Goal: Task Accomplishment & Management: Complete application form

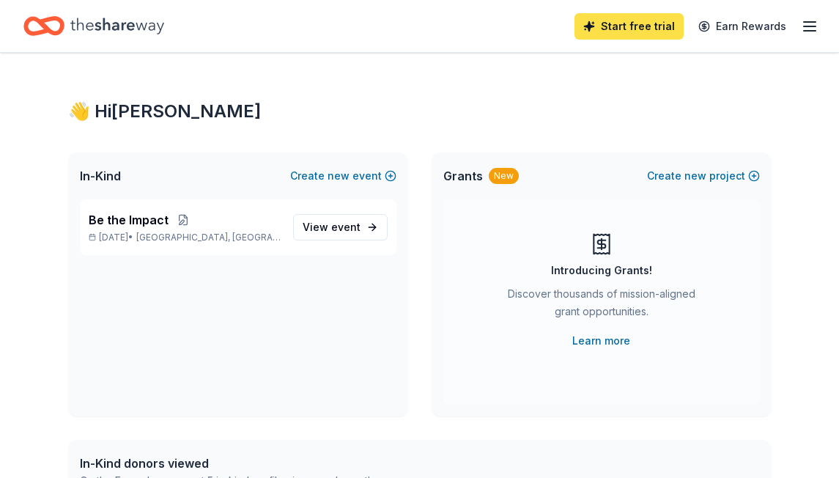
click at [632, 32] on link "Start free trial" at bounding box center [629, 26] width 109 height 26
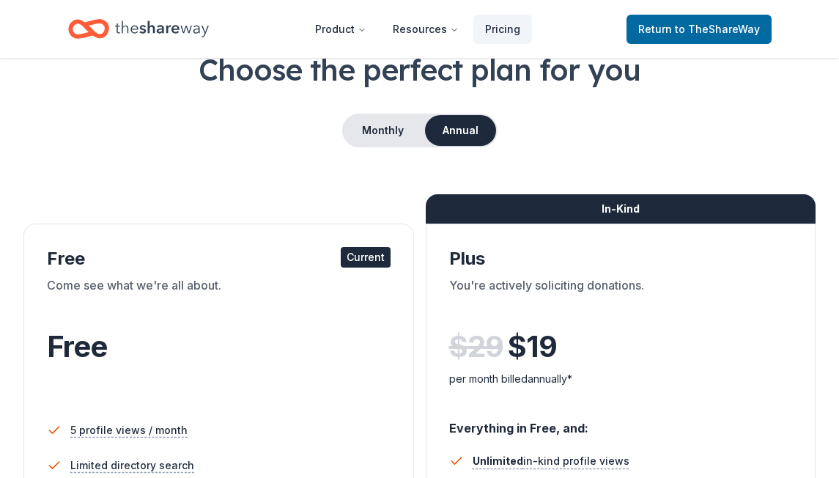
scroll to position [94, 0]
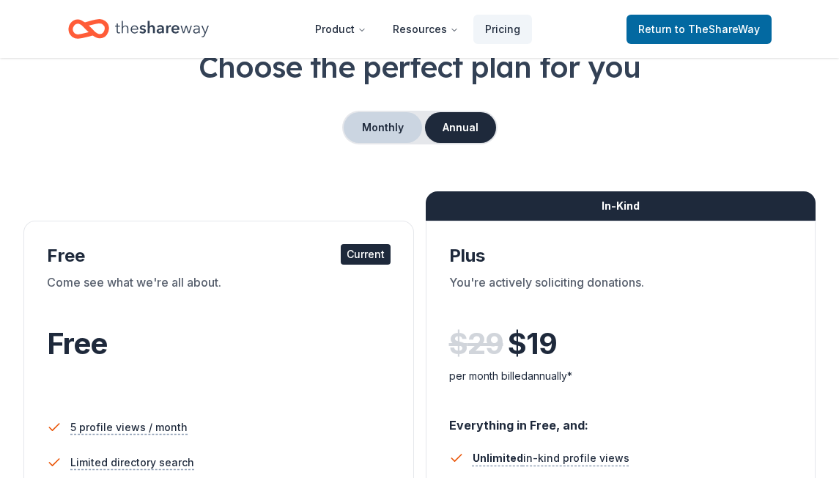
click at [389, 114] on button "Monthly" at bounding box center [383, 127] width 78 height 31
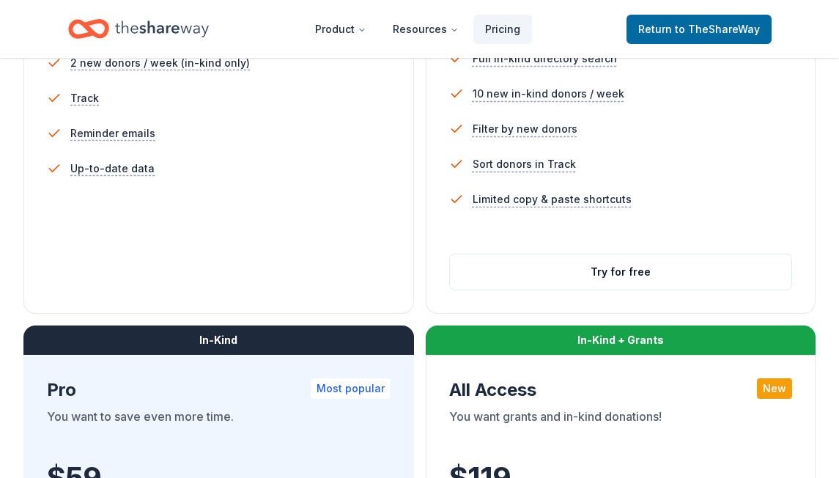
scroll to position [531, 0]
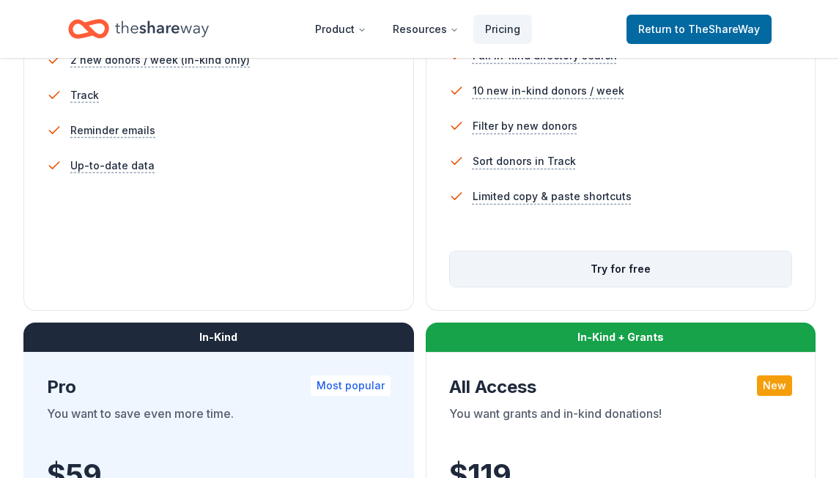
click at [608, 268] on button "Try for free" at bounding box center [621, 268] width 342 height 35
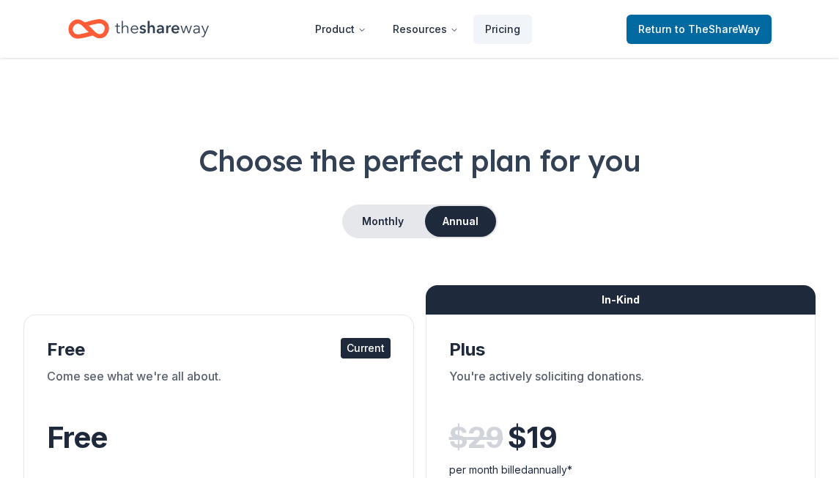
scroll to position [531, 0]
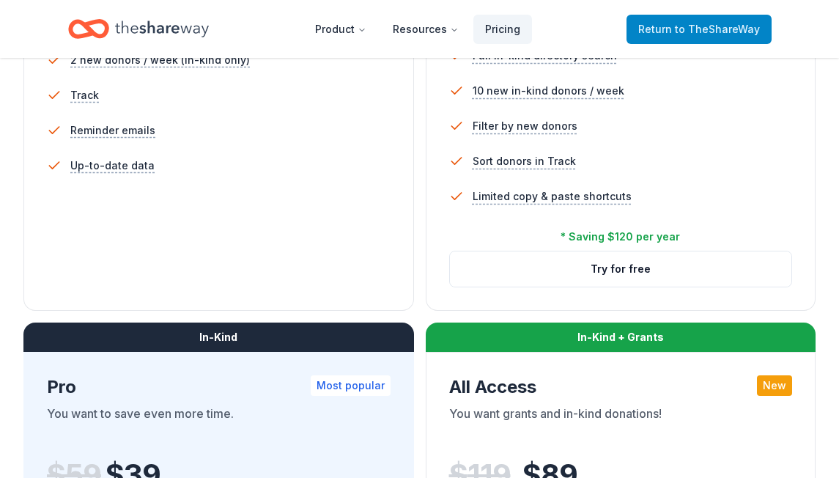
click at [649, 37] on span "Return to TheShareWay" at bounding box center [699, 30] width 122 height 18
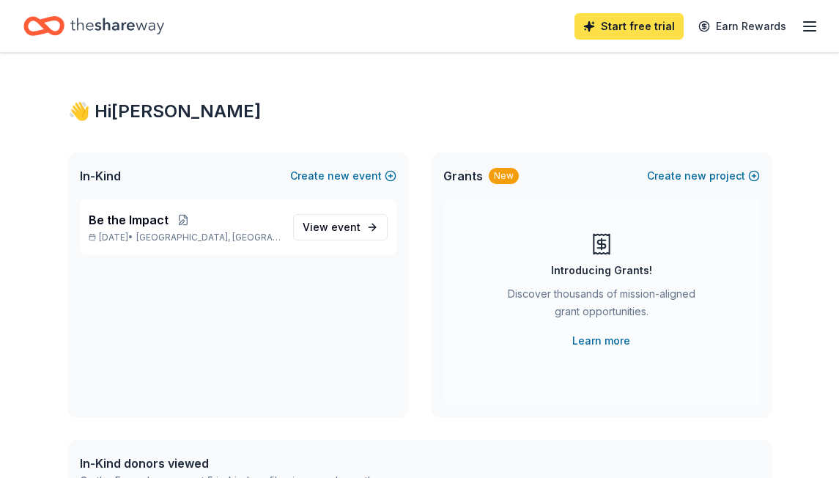
click at [669, 32] on link "Start free trial" at bounding box center [629, 26] width 109 height 26
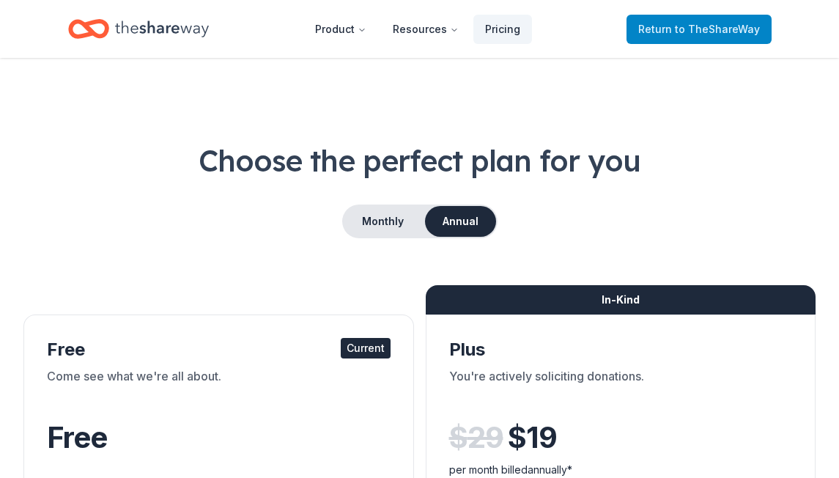
click at [664, 33] on span "Return to TheShareWay" at bounding box center [699, 30] width 122 height 18
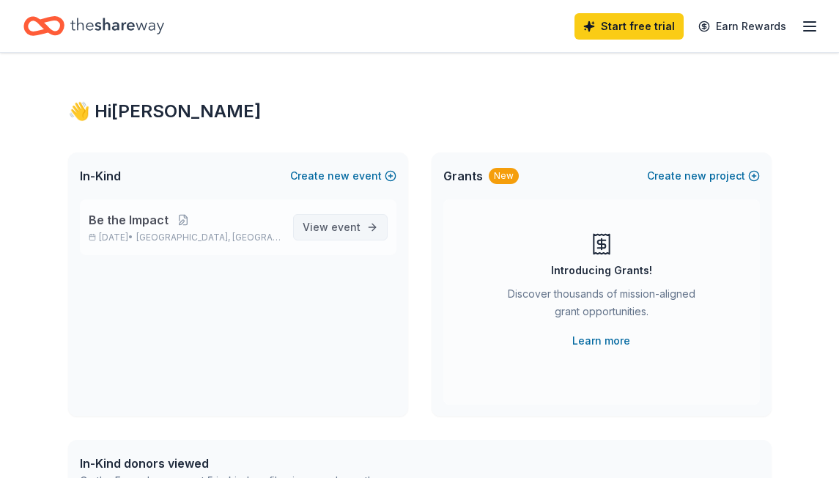
click at [328, 230] on span "View event" at bounding box center [332, 227] width 58 height 18
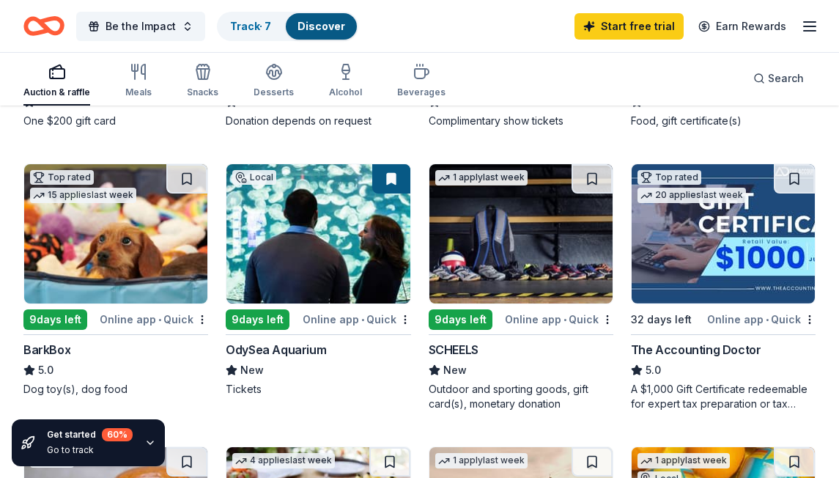
scroll to position [656, 0]
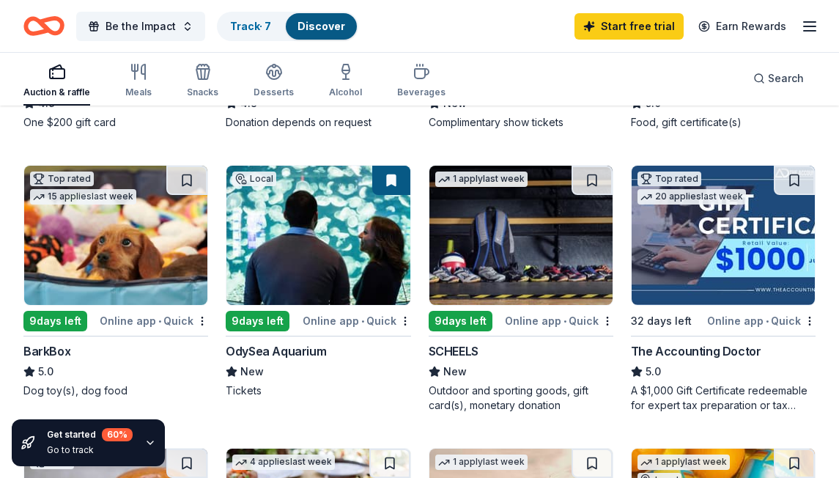
click at [351, 243] on img at bounding box center [318, 235] width 183 height 139
click at [498, 216] on img at bounding box center [521, 235] width 183 height 139
click at [594, 179] on button at bounding box center [592, 180] width 41 height 29
click at [131, 230] on img at bounding box center [115, 235] width 183 height 139
click at [96, 246] on img at bounding box center [115, 235] width 183 height 139
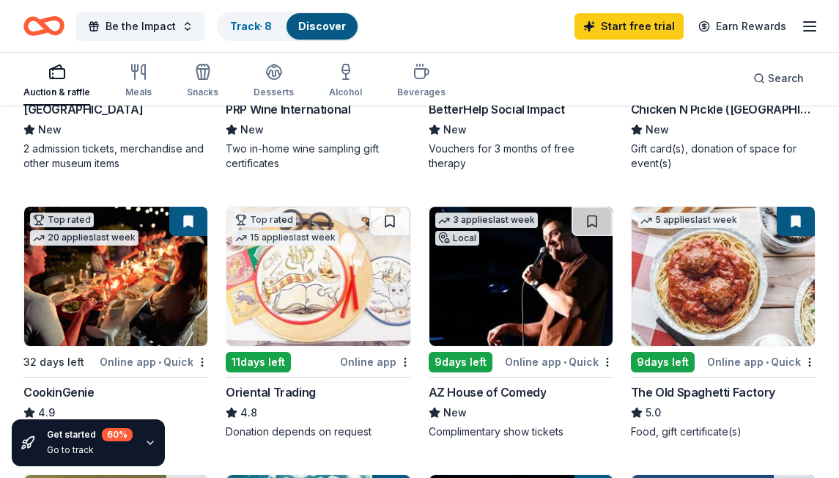
scroll to position [345, 0]
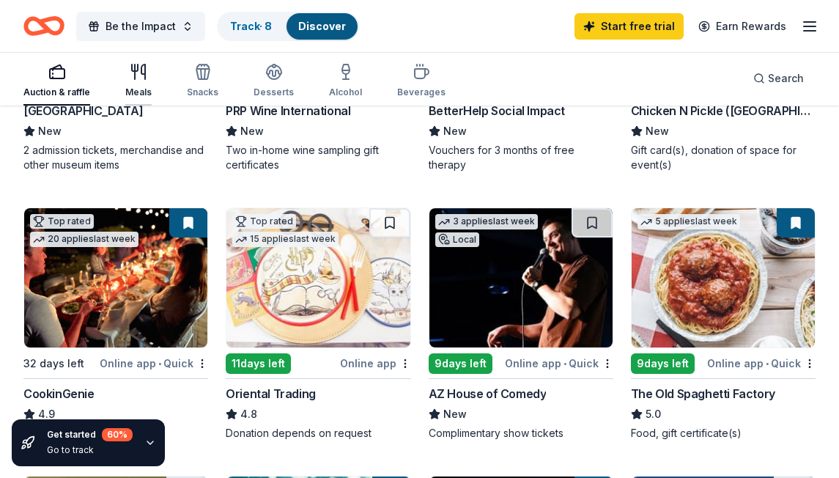
click at [142, 78] on icon "button" at bounding box center [139, 72] width 18 height 18
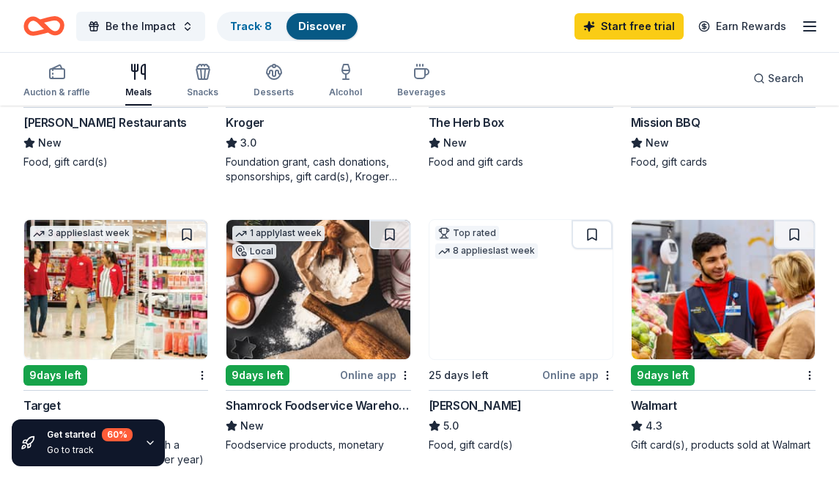
scroll to position [583, 0]
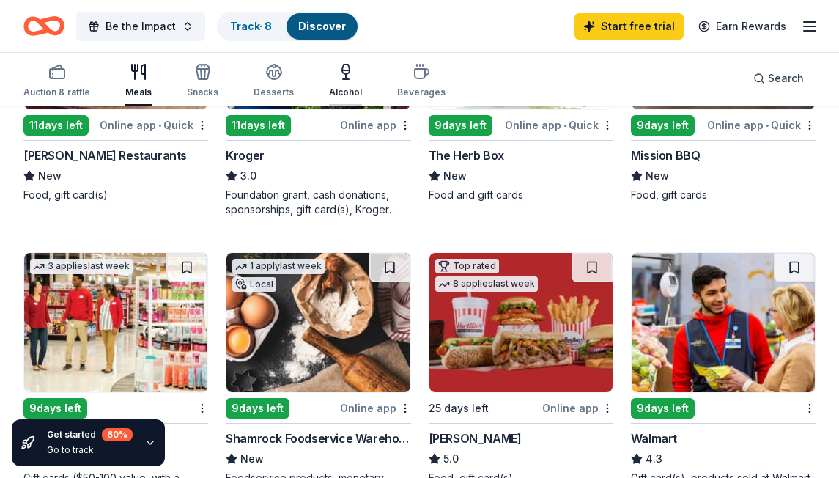
click at [342, 80] on icon "button" at bounding box center [346, 72] width 18 height 18
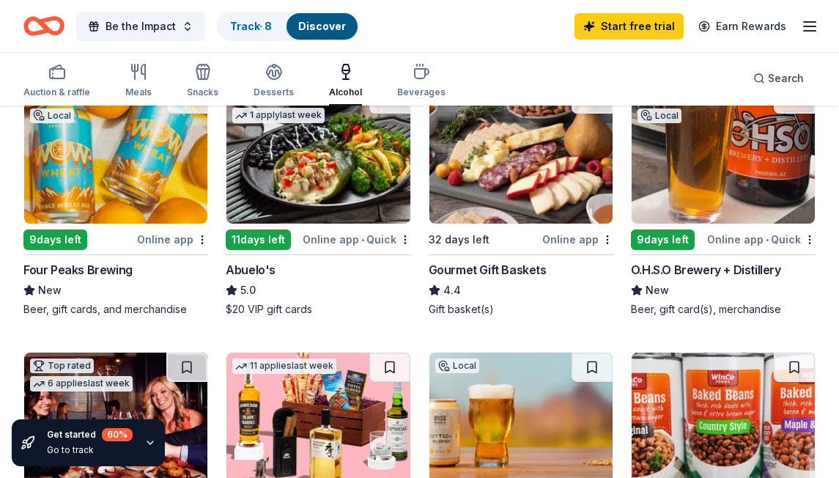
scroll to position [183, 0]
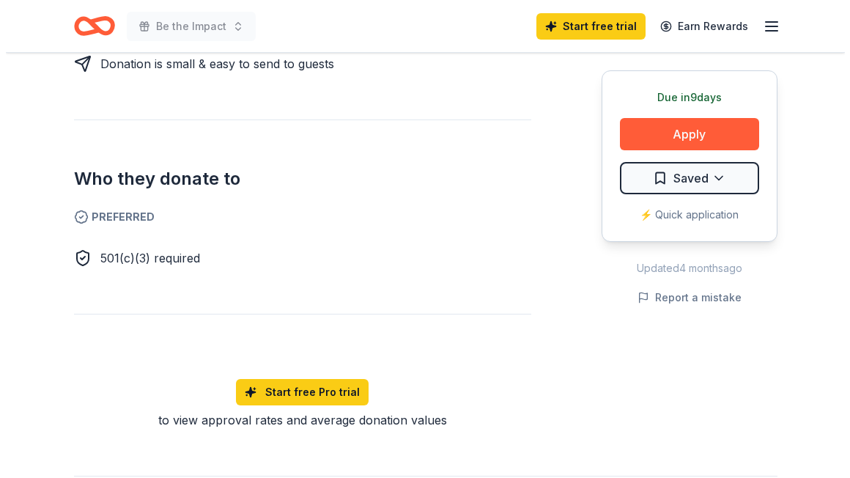
scroll to position [709, 0]
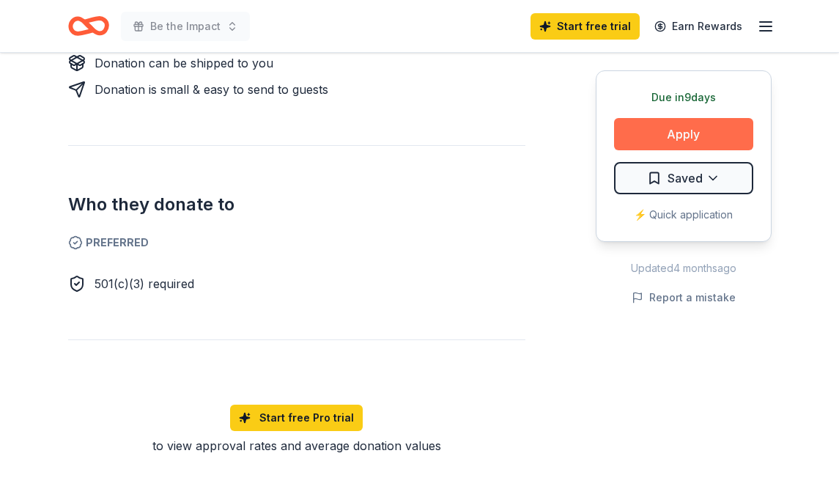
click at [707, 139] on button "Apply" at bounding box center [683, 134] width 139 height 32
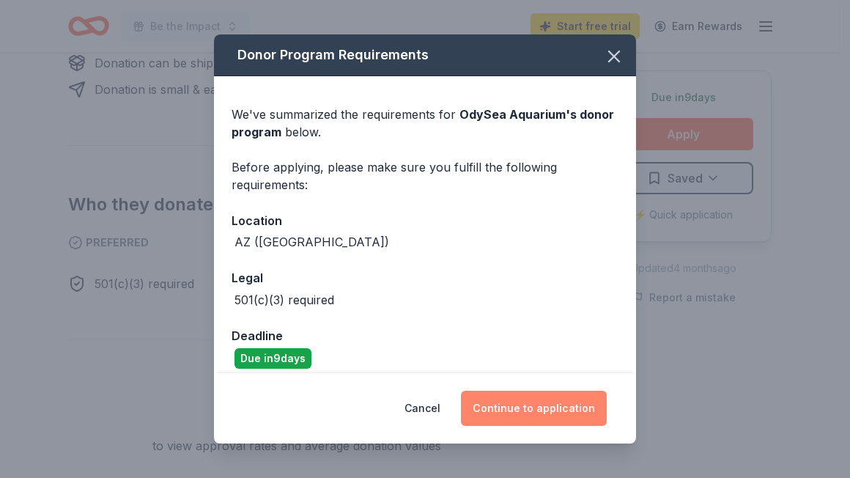
click at [529, 406] on button "Continue to application" at bounding box center [534, 408] width 146 height 35
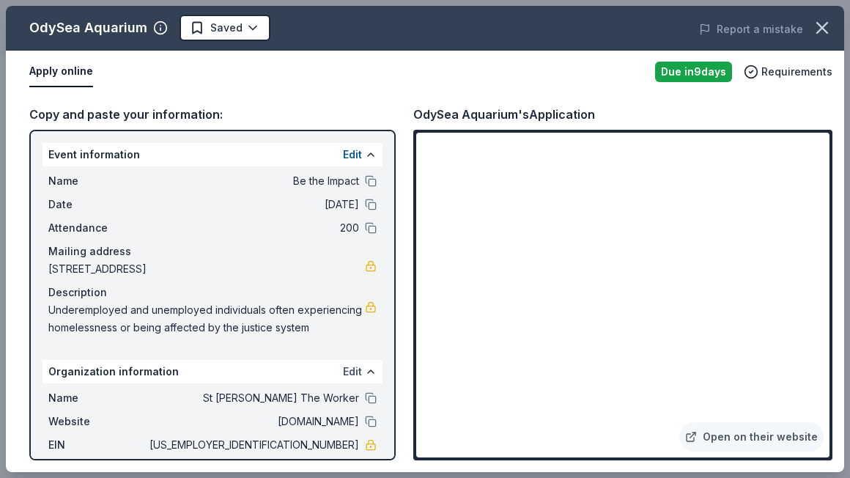
click at [344, 380] on button "Edit" at bounding box center [352, 372] width 19 height 18
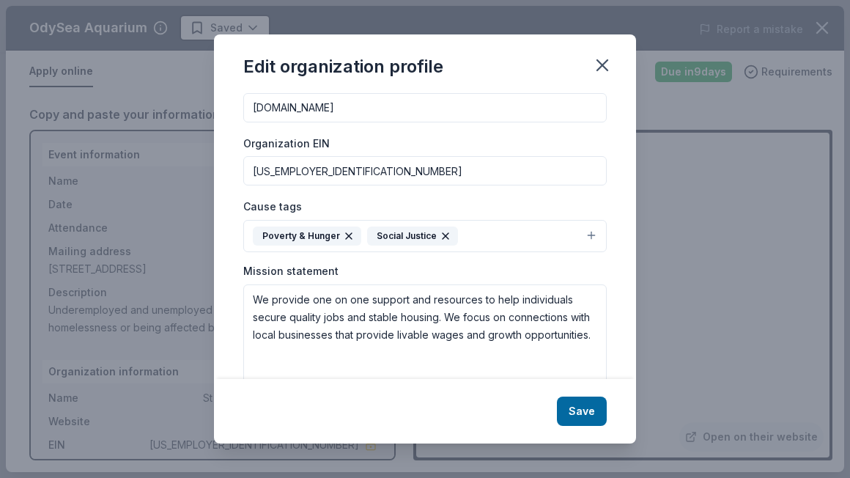
scroll to position [205, 0]
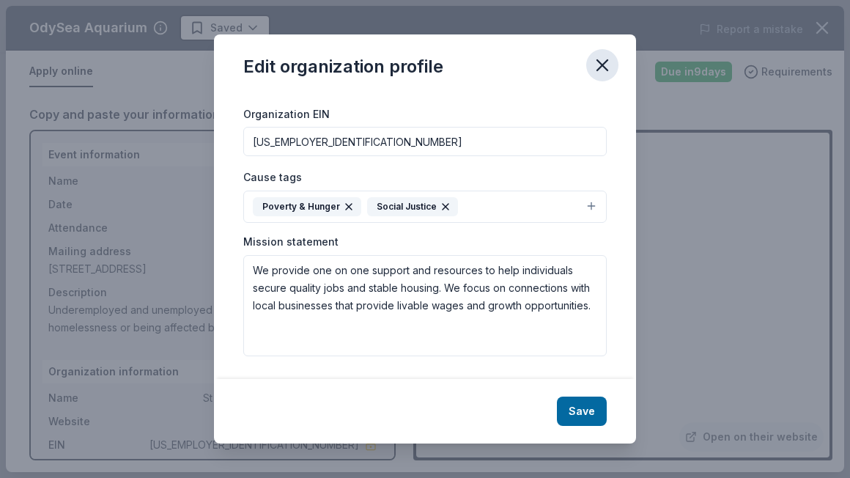
click at [606, 64] on icon "button" at bounding box center [602, 65] width 21 height 21
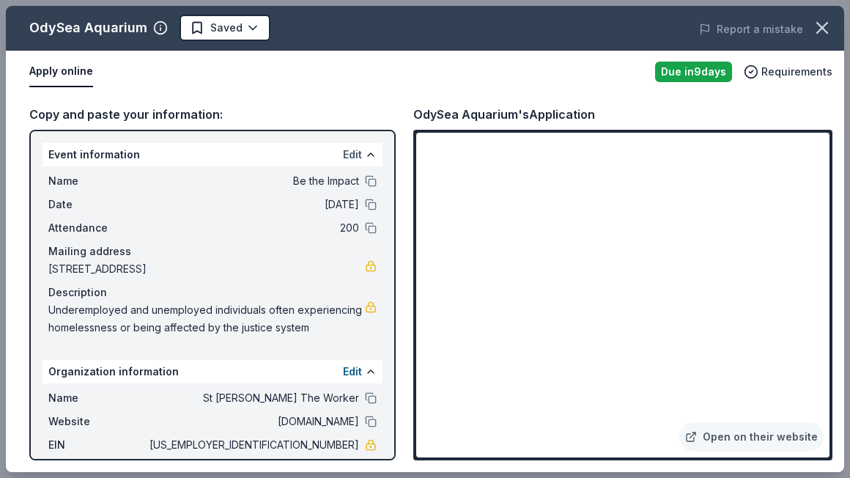
click at [343, 158] on button "Edit" at bounding box center [352, 155] width 19 height 18
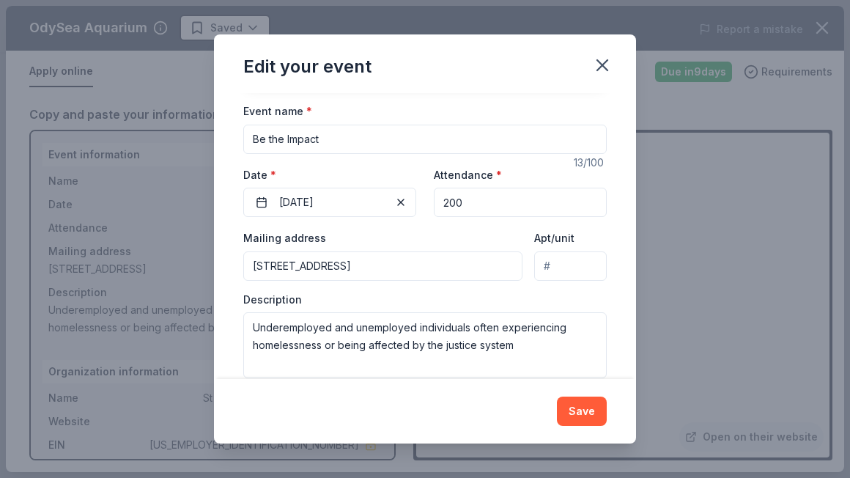
scroll to position [108, 0]
click at [490, 267] on input "382 East Palm Lane, Phoenix, AZ, 85004" at bounding box center [382, 265] width 279 height 29
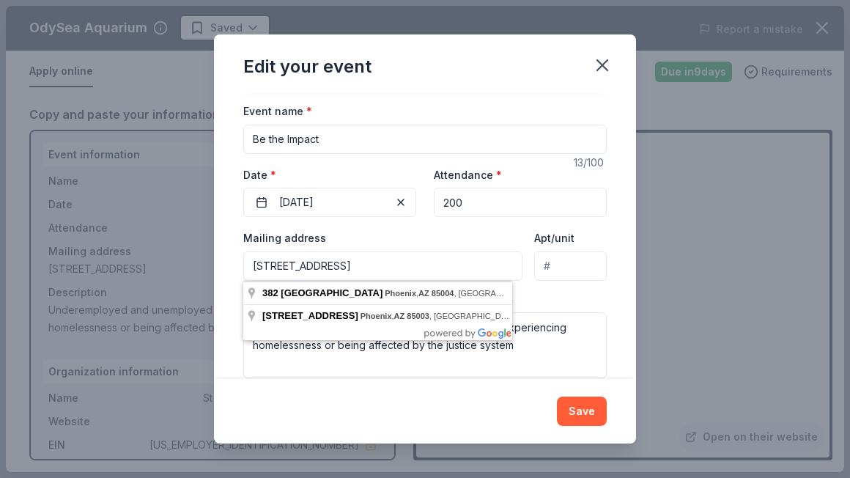
drag, startPoint x: 490, startPoint y: 267, endPoint x: 265, endPoint y: 260, distance: 224.4
click at [265, 260] on input "382 East Palm Lane, Phoenix, AZ, 85004" at bounding box center [382, 265] width 279 height 29
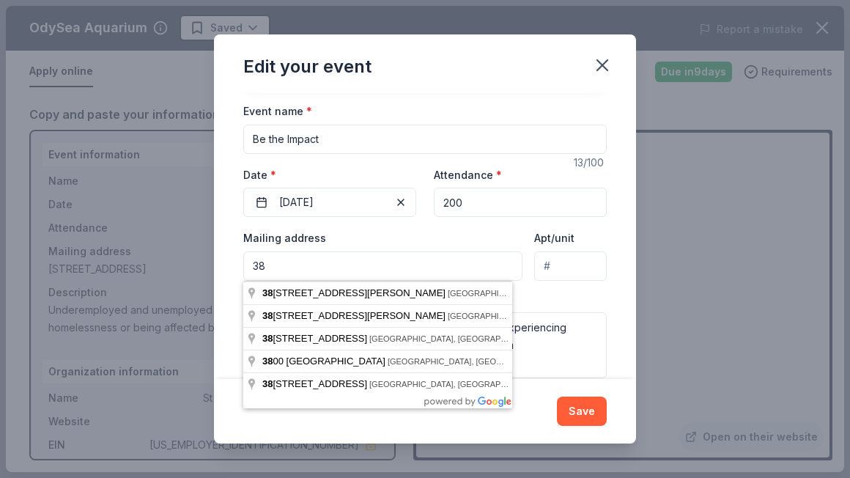
type input "3"
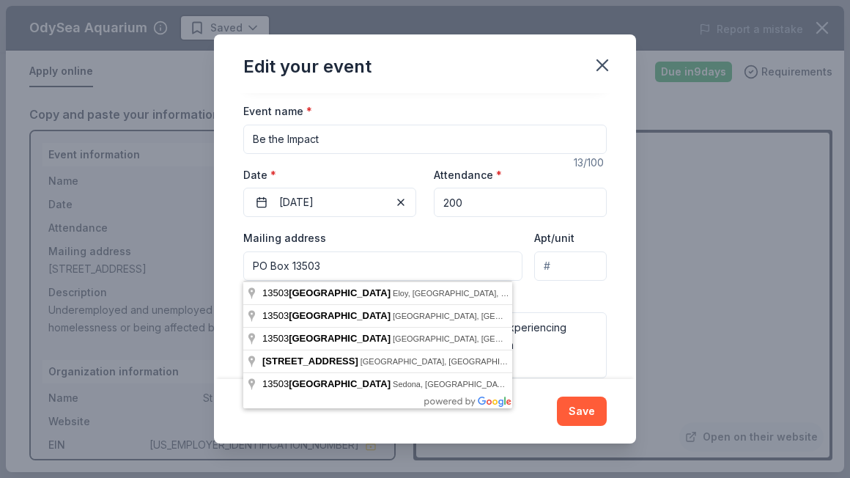
click at [367, 259] on input "PO Box 13503" at bounding box center [382, 265] width 279 height 29
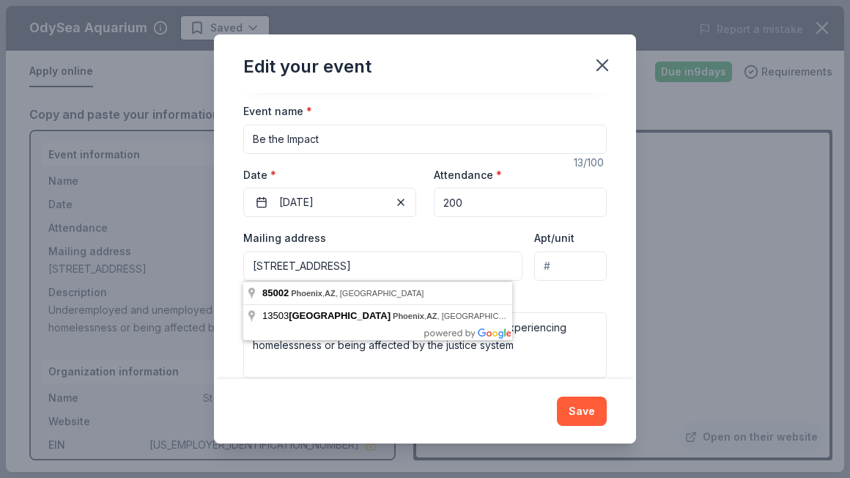
type input "PO Box 13503, Phoenix, AZ 85002"
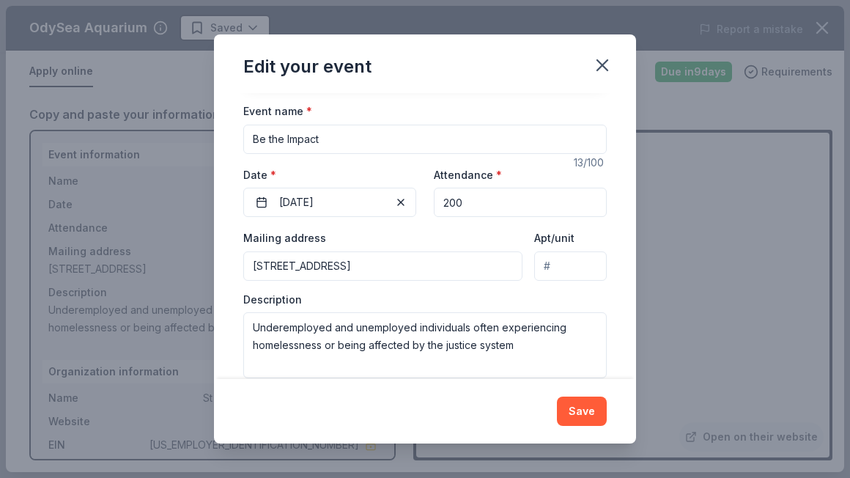
click at [515, 276] on div "Mailing address PO Box 13503, Phoenix, AZ 85002 Apt/unit" at bounding box center [425, 255] width 364 height 52
click at [589, 405] on button "Save" at bounding box center [582, 411] width 50 height 29
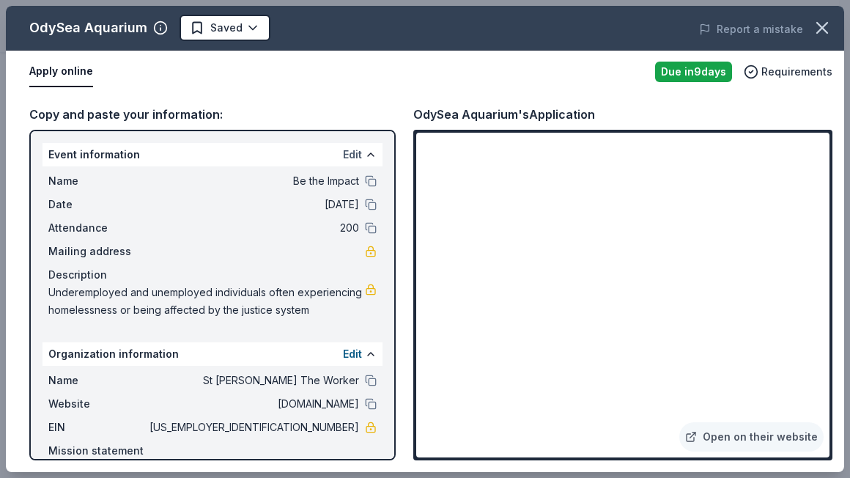
click at [347, 155] on button "Edit" at bounding box center [352, 155] width 19 height 18
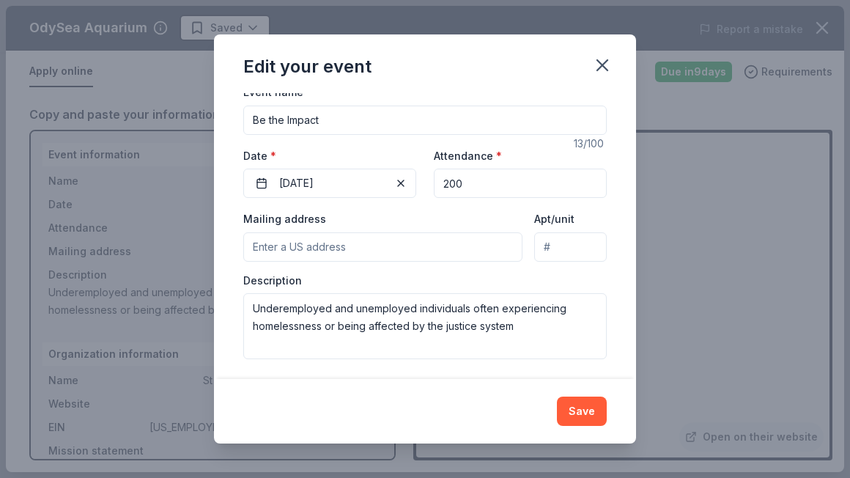
scroll to position [131, 0]
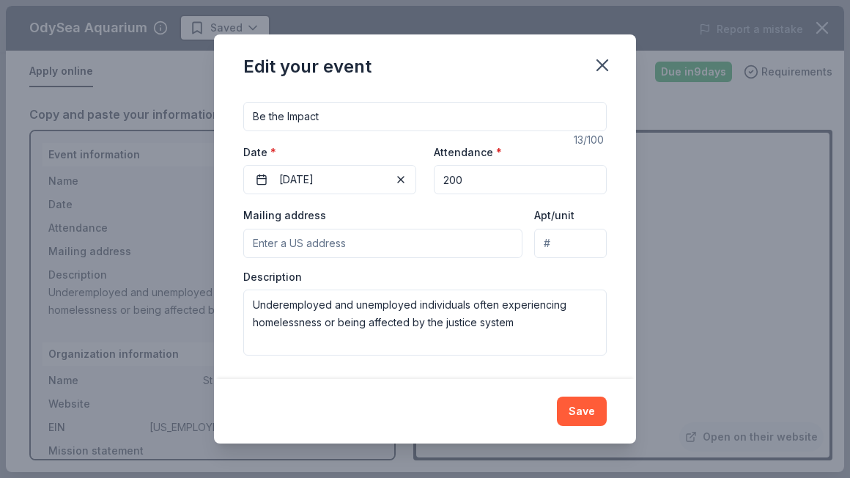
click at [410, 248] on input "Mailing address" at bounding box center [382, 243] width 279 height 29
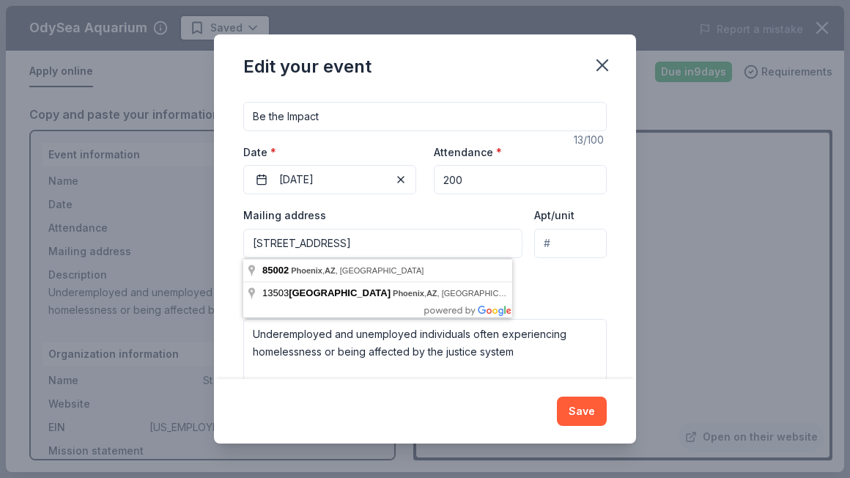
click at [325, 243] on input "PO Box 13503, Phoenix, AZ 85002" at bounding box center [382, 243] width 279 height 29
drag, startPoint x: 438, startPoint y: 241, endPoint x: 218, endPoint y: 238, distance: 219.9
click at [218, 238] on div "Changes made here will update the Event too. Update donors you've applied to Le…" at bounding box center [425, 236] width 422 height 286
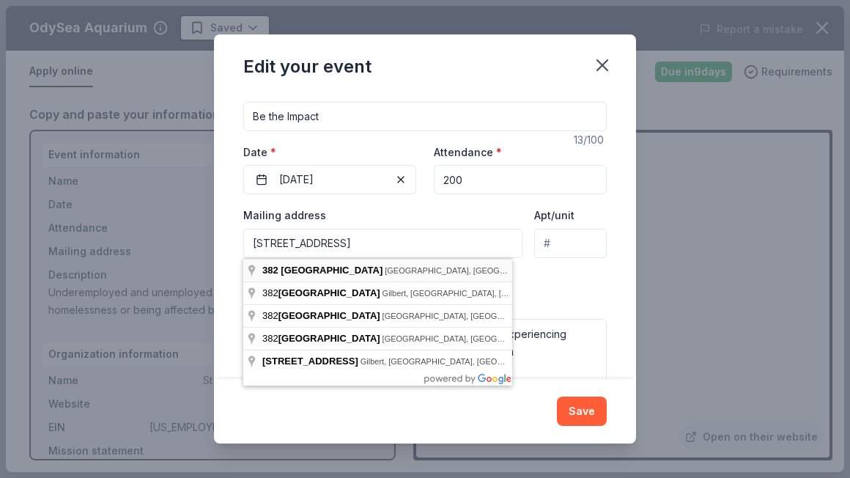
type input "382 East Palm Lane, Phoenix, AZ, 85004"
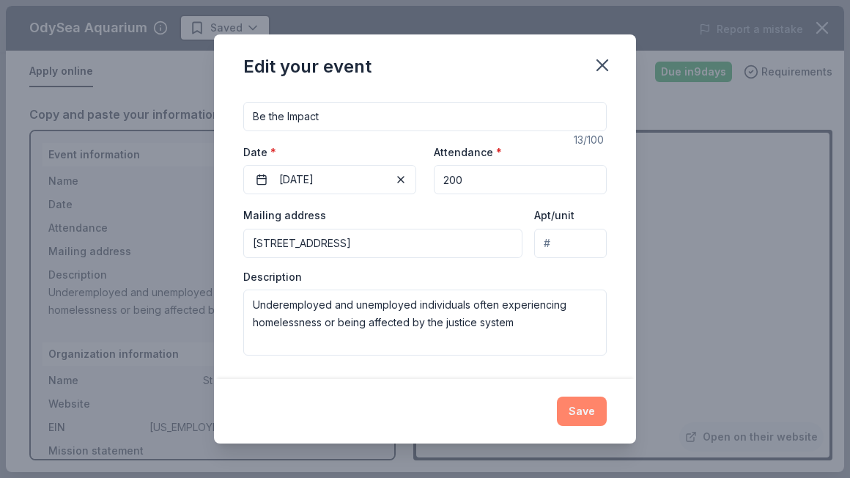
click at [567, 406] on button "Save" at bounding box center [582, 411] width 50 height 29
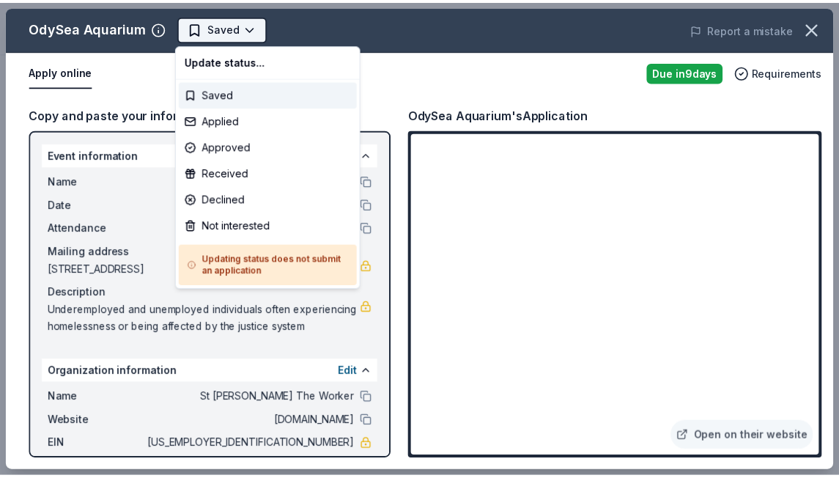
scroll to position [0, 0]
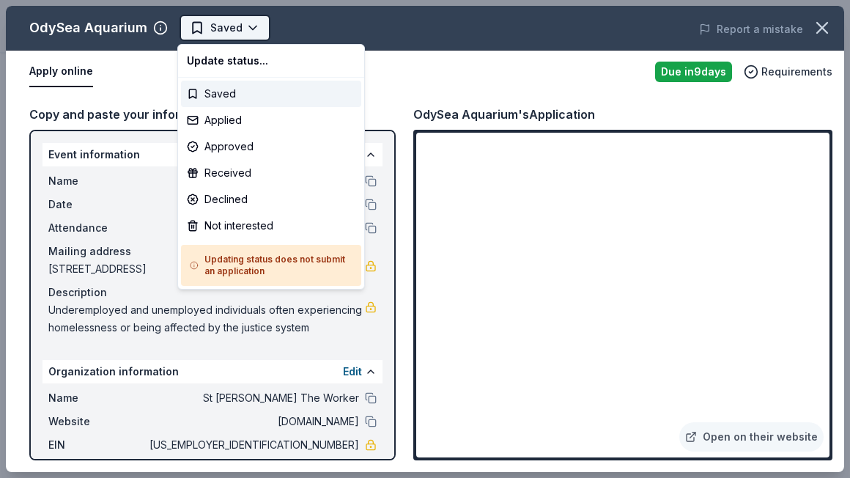
click at [190, 25] on body "Be the Impact Saved Apply Due in 9 days Share OdySea Aquarium New Share Donatin…" at bounding box center [419, 239] width 839 height 478
click at [214, 93] on div "Saved" at bounding box center [271, 94] width 180 height 26
click at [245, 34] on body "Be the Impact Saved Apply Due in 9 days Share OdySea Aquarium New Share Donatin…" at bounding box center [419, 239] width 839 height 478
click at [226, 119] on div "Applied" at bounding box center [271, 120] width 180 height 26
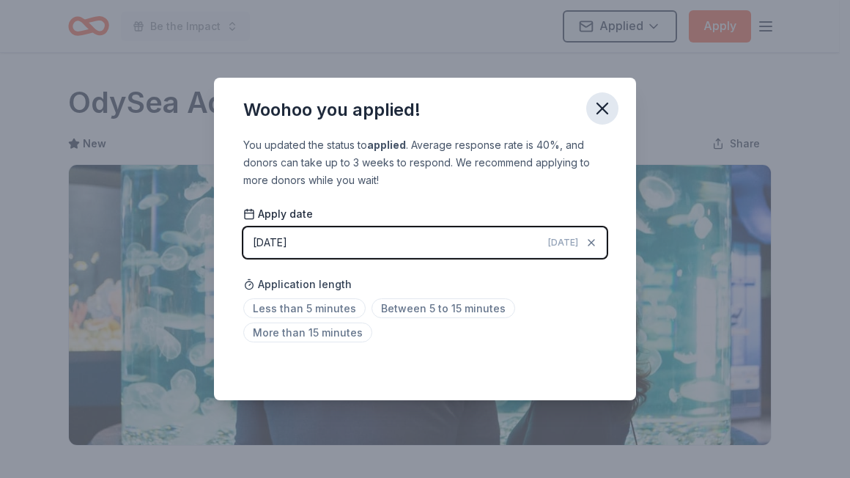
click at [603, 112] on icon "button" at bounding box center [602, 108] width 21 height 21
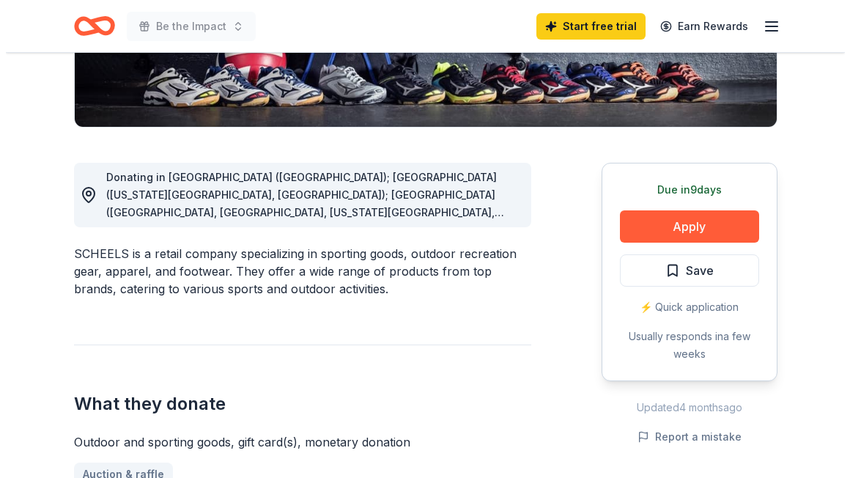
scroll to position [313, 0]
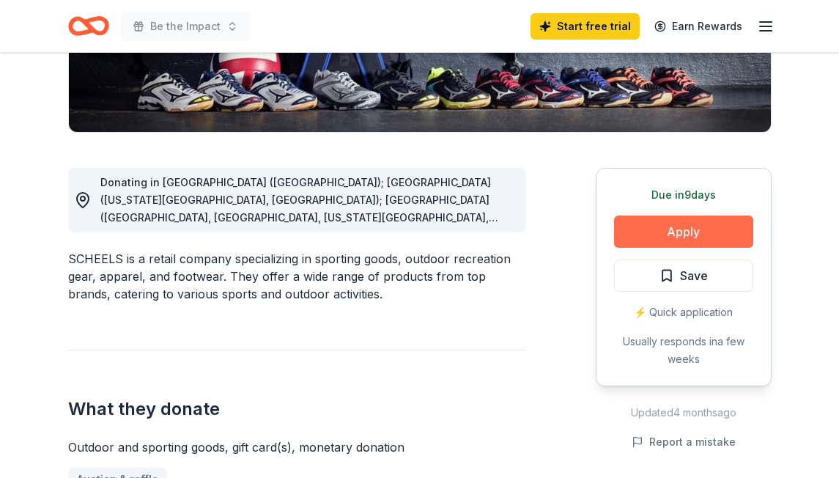
click at [677, 234] on button "Apply" at bounding box center [683, 232] width 139 height 32
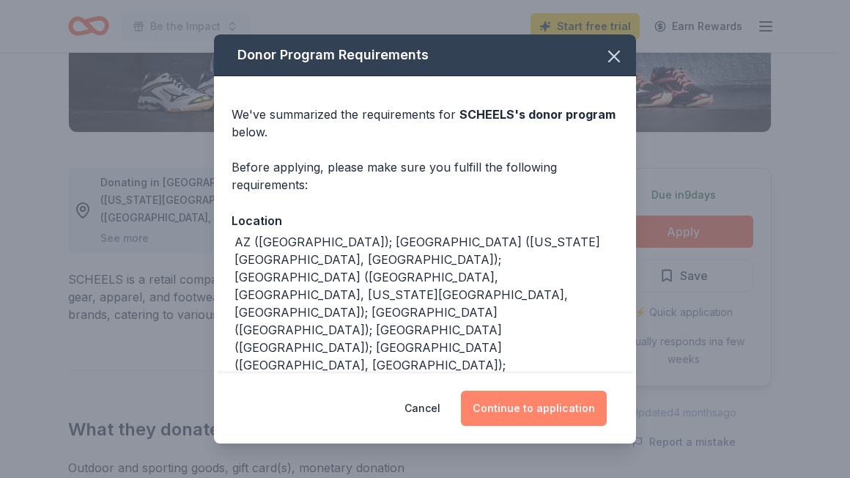
click at [544, 408] on button "Continue to application" at bounding box center [534, 408] width 146 height 35
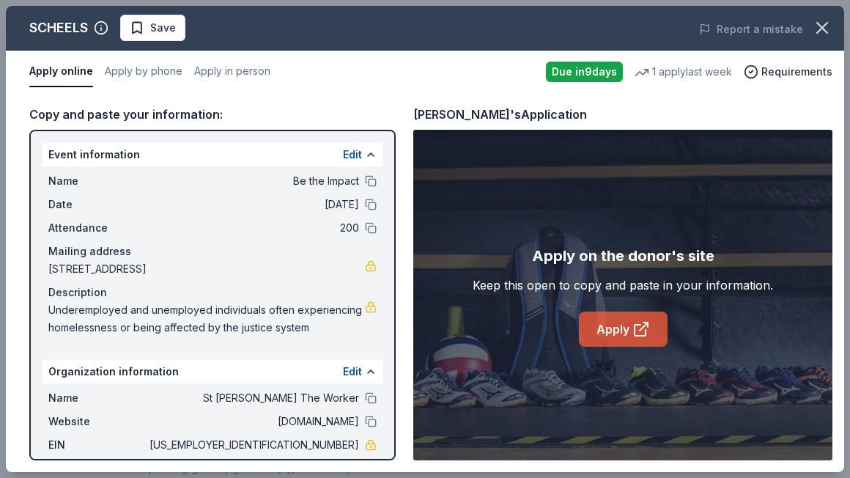
click at [611, 324] on link "Apply" at bounding box center [623, 329] width 89 height 35
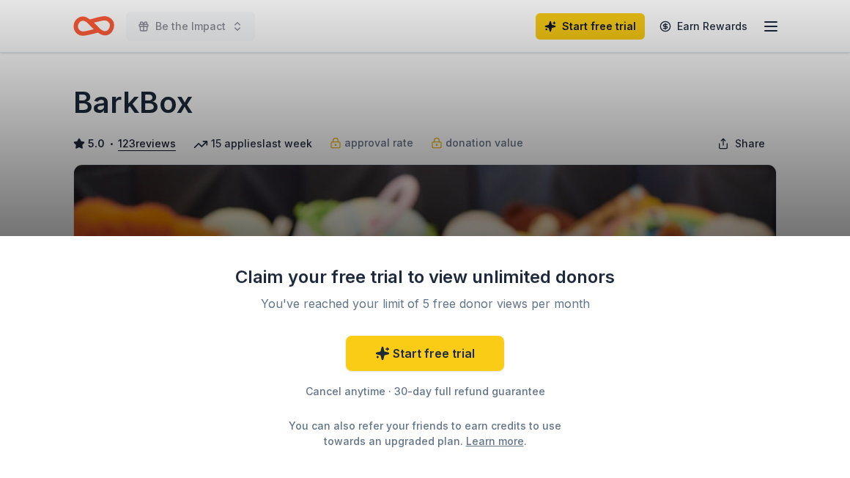
click at [514, 127] on div "Claim your free trial to view unlimited donors You've reached your limit of 5 f…" at bounding box center [425, 239] width 850 height 478
click at [516, 120] on div "Claim your free trial to view unlimited donors You've reached your limit of 5 f…" at bounding box center [425, 239] width 850 height 478
click at [37, 89] on div "Claim your free trial to view unlimited donors You've reached your limit of 5 f…" at bounding box center [425, 239] width 850 height 478
